Goal: Task Accomplishment & Management: Use online tool/utility

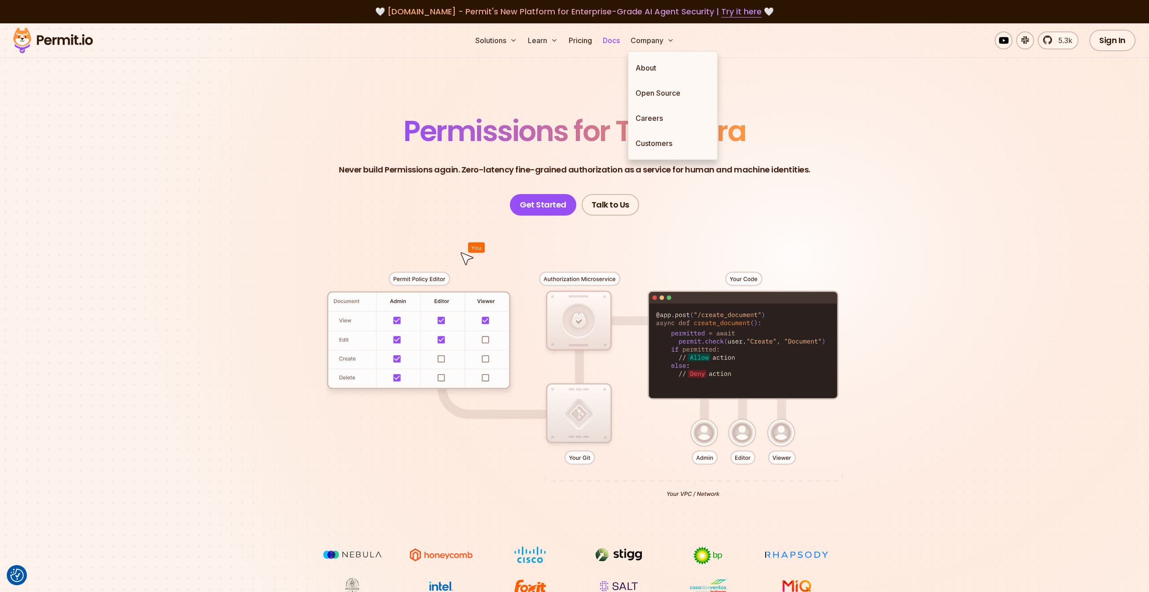
click at [612, 42] on link "Docs" at bounding box center [611, 40] width 24 height 18
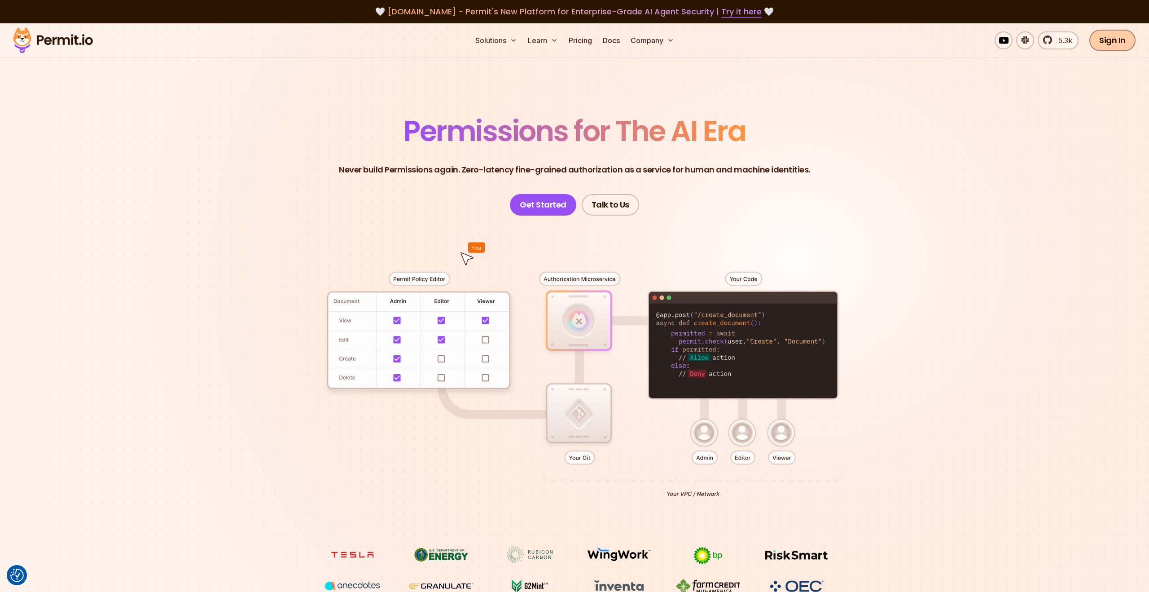
click at [1109, 42] on link "Sign In" at bounding box center [1112, 41] width 46 height 22
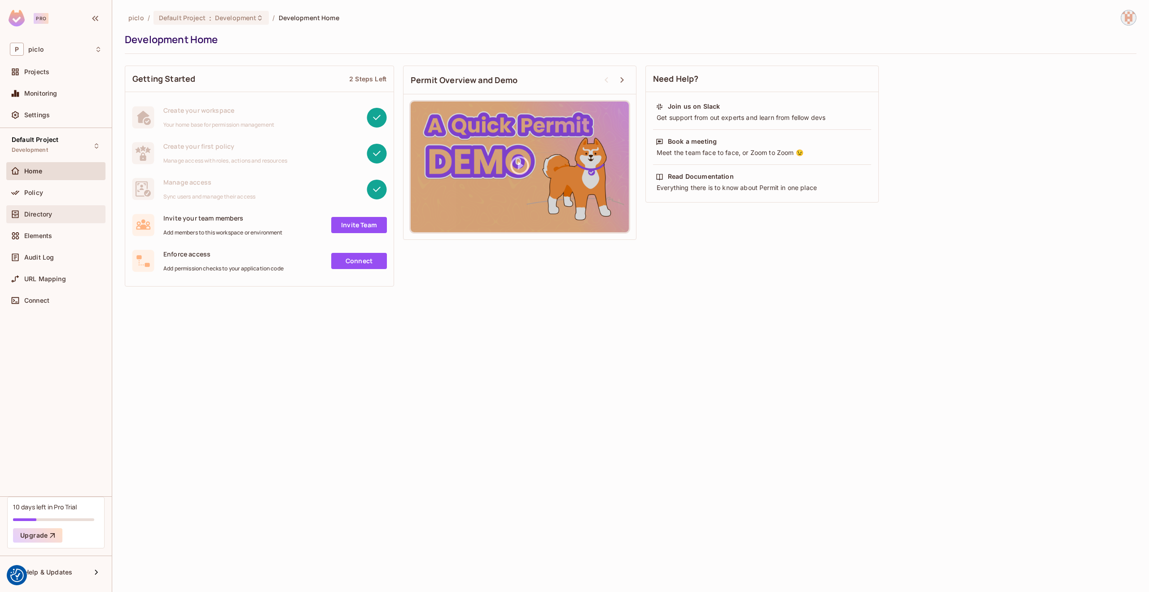
click at [30, 205] on div "Directory" at bounding box center [55, 214] width 99 height 18
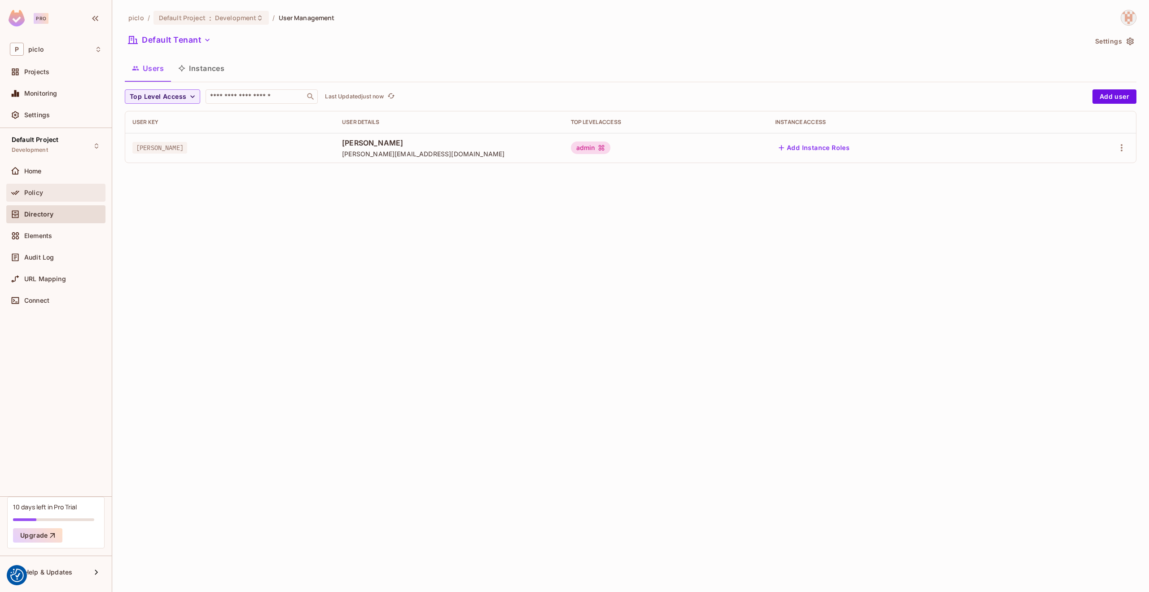
click at [53, 195] on div "Policy" at bounding box center [63, 192] width 78 height 7
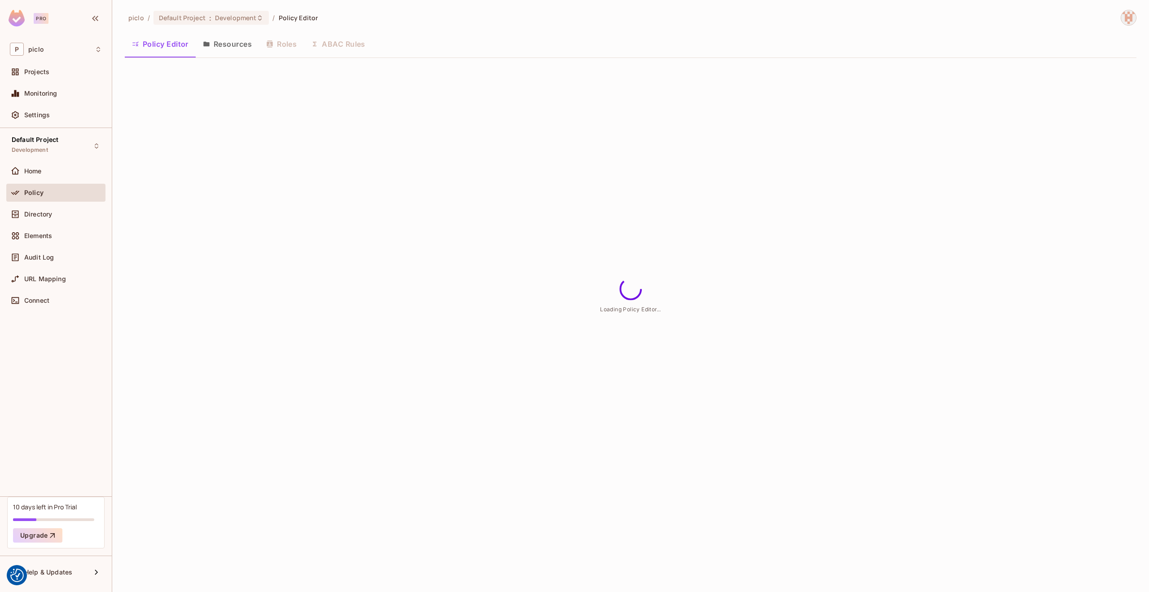
click at [226, 41] on button "Resources" at bounding box center [227, 44] width 63 height 22
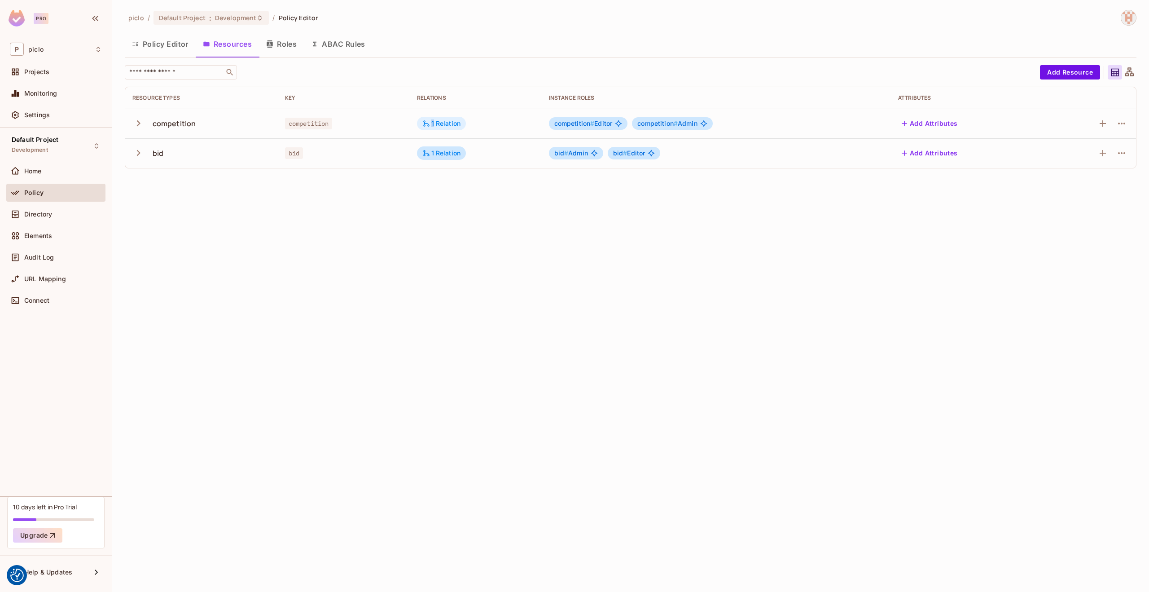
click at [432, 123] on div "1 Relation" at bounding box center [441, 123] width 39 height 8
click at [462, 179] on button "Edit Relations" at bounding box center [455, 178] width 57 height 14
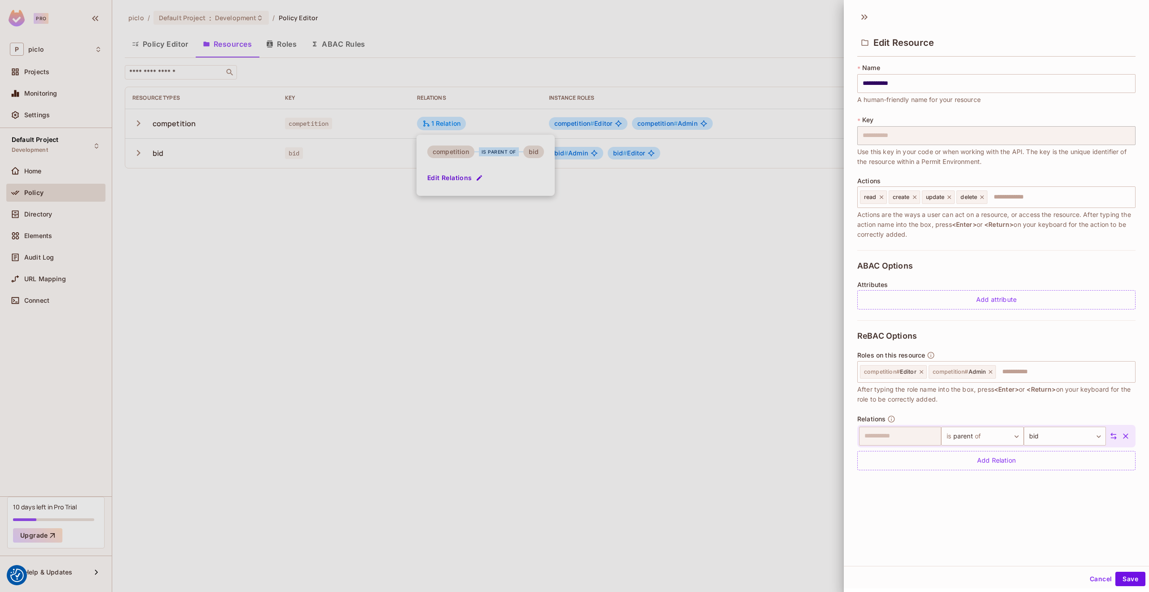
click at [576, 383] on div at bounding box center [574, 296] width 1149 height 592
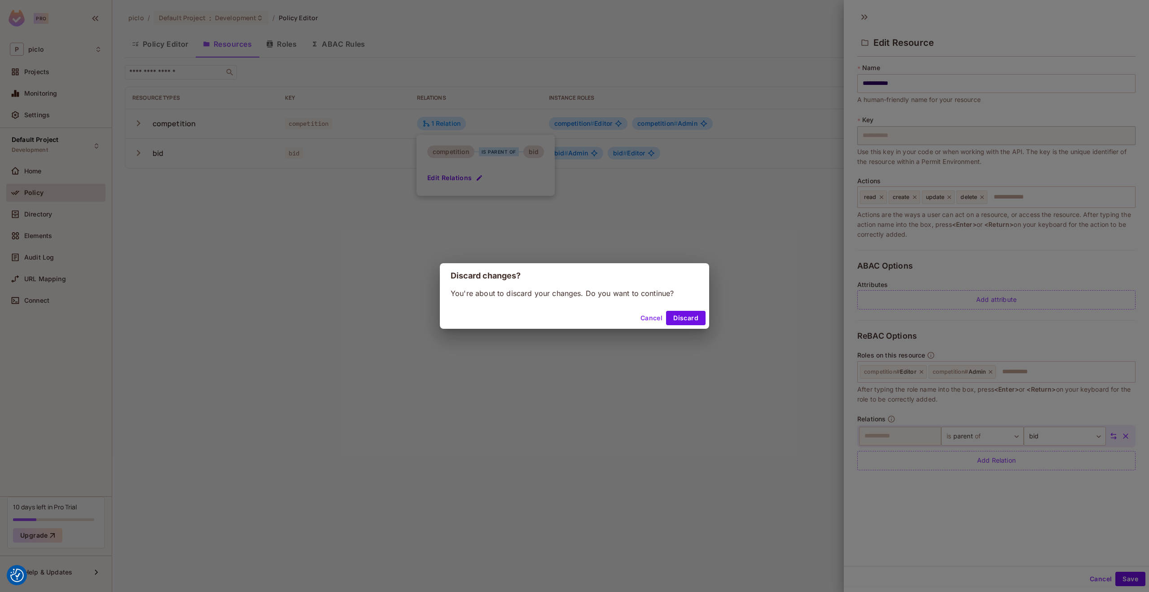
click at [654, 318] on button "Cancel" at bounding box center [651, 318] width 29 height 14
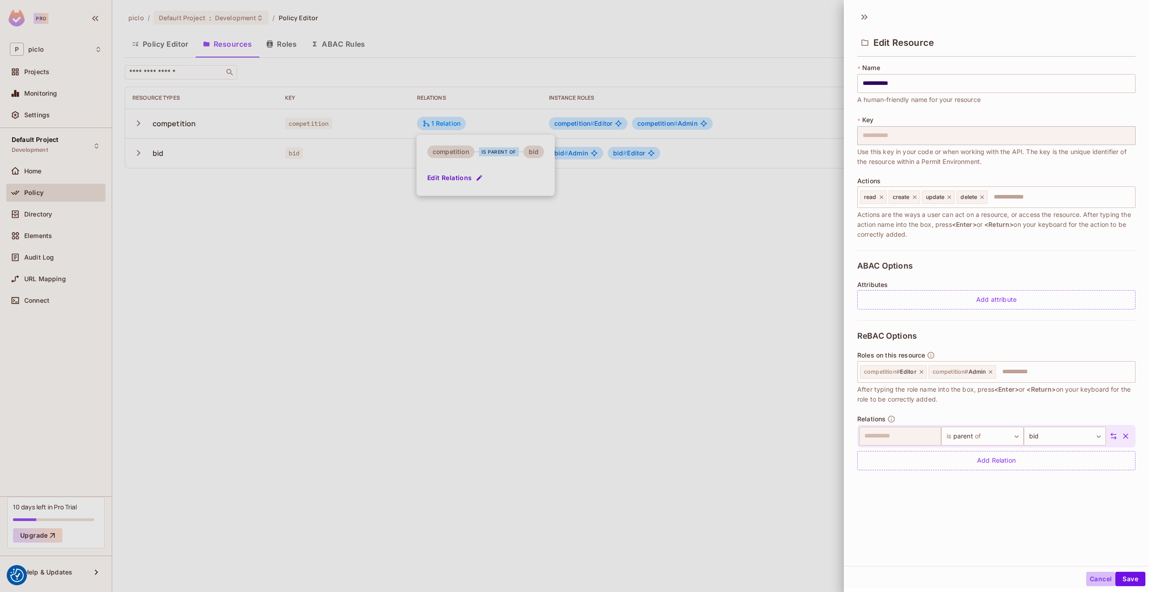
click at [1096, 579] on button "Cancel" at bounding box center [1100, 578] width 29 height 14
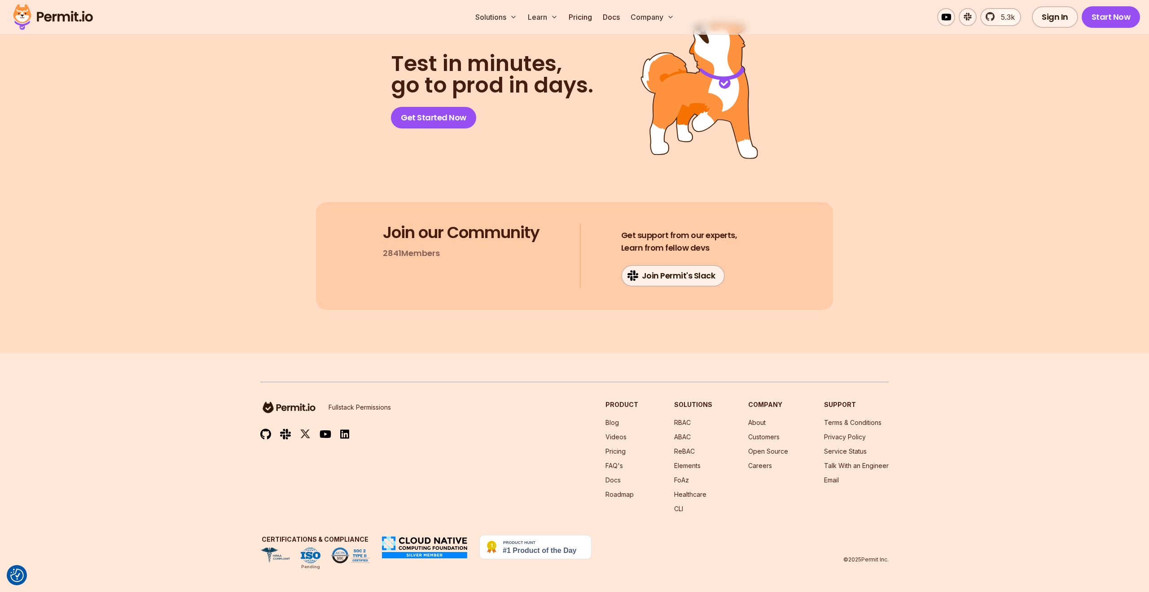
scroll to position [7534, 0]
